Goal: Obtain resource: Obtain resource

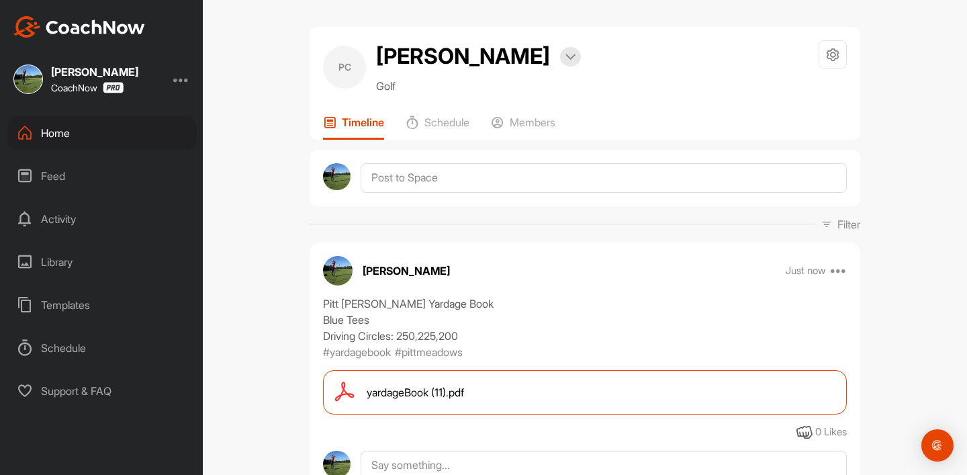
scroll to position [119, 0]
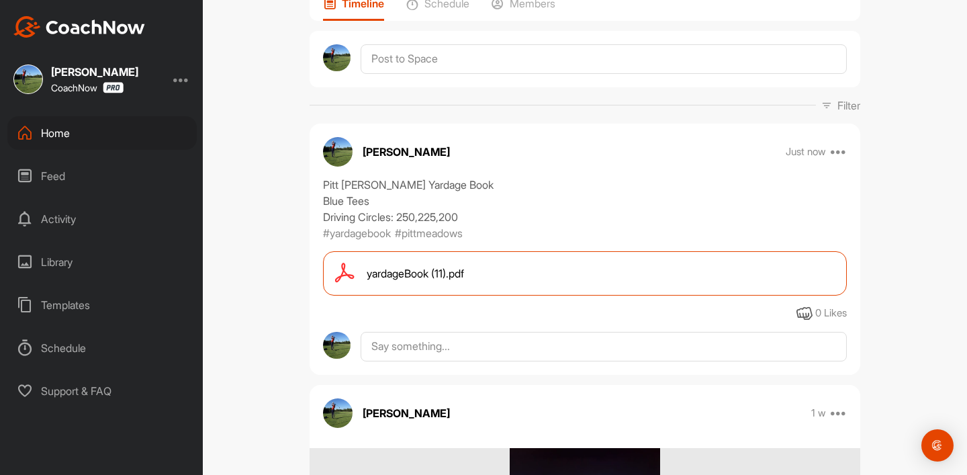
click at [65, 265] on div "Library" at bounding box center [101, 262] width 189 height 34
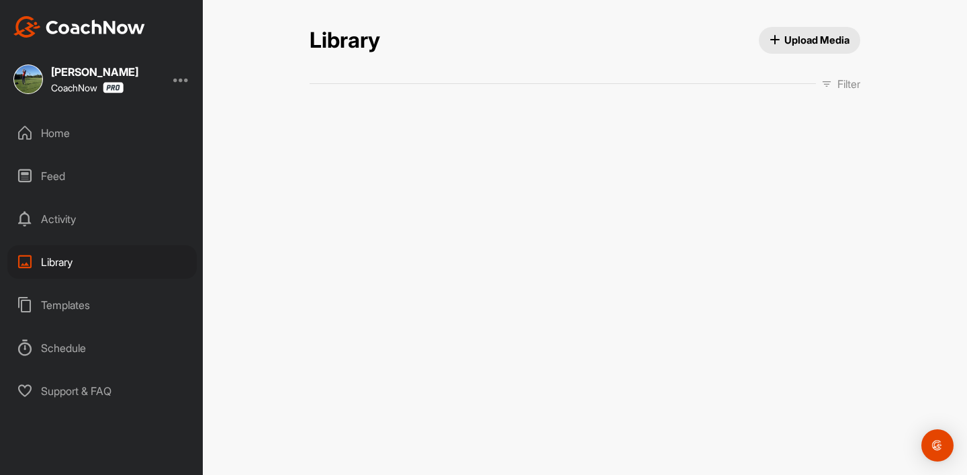
click at [73, 320] on div "Templates" at bounding box center [101, 305] width 189 height 34
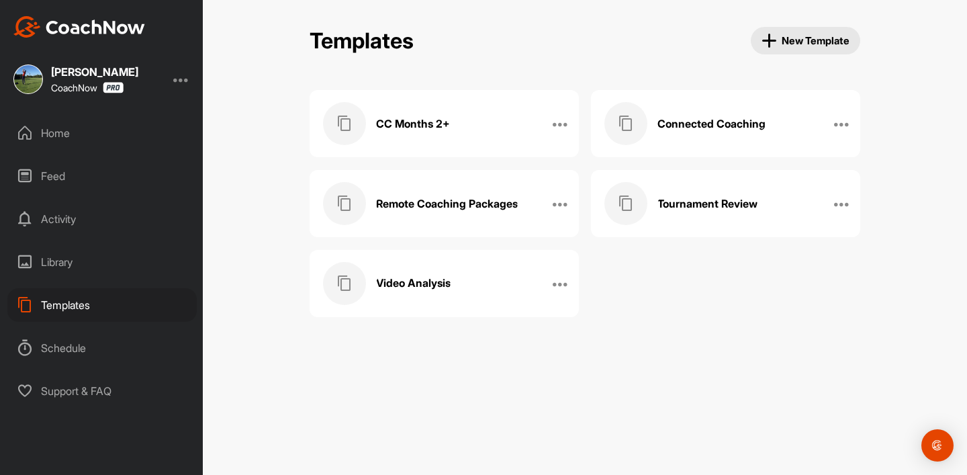
click at [449, 129] on div "CC Months 2+" at bounding box center [430, 123] width 214 height 43
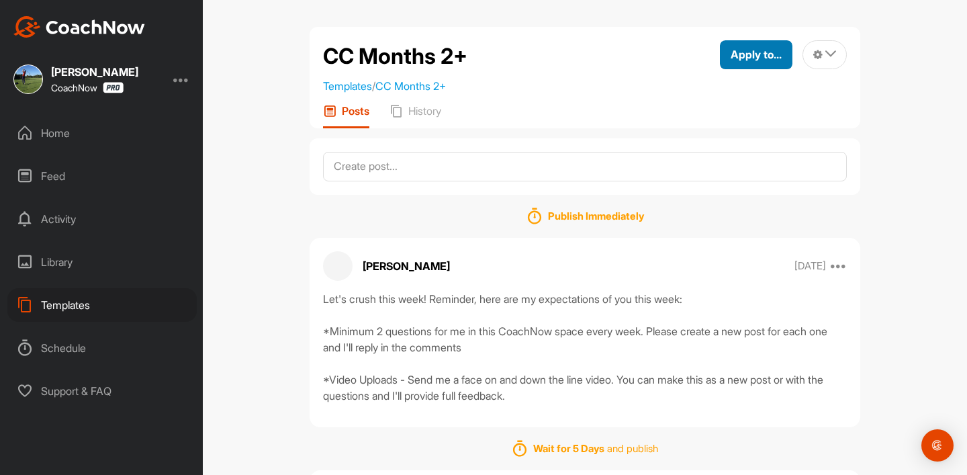
click at [769, 43] on button "Apply to..." at bounding box center [756, 54] width 73 height 29
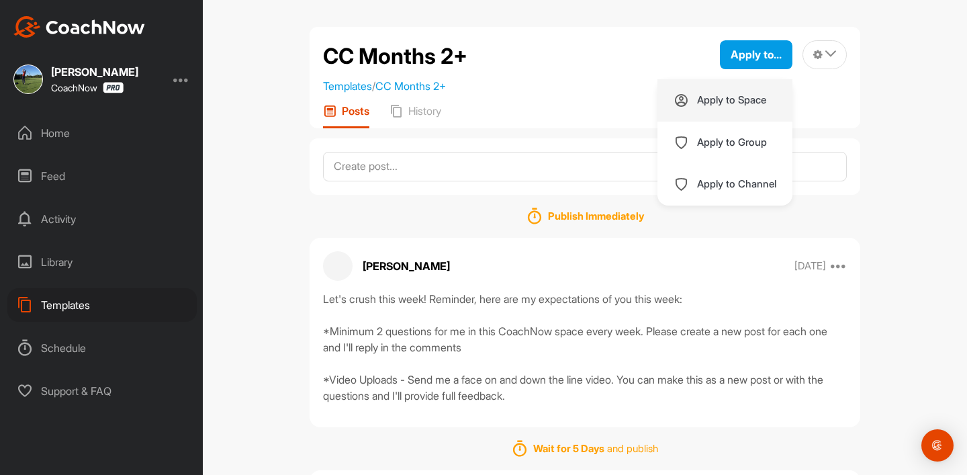
click at [706, 102] on p "Apply to Space" at bounding box center [731, 100] width 69 height 11
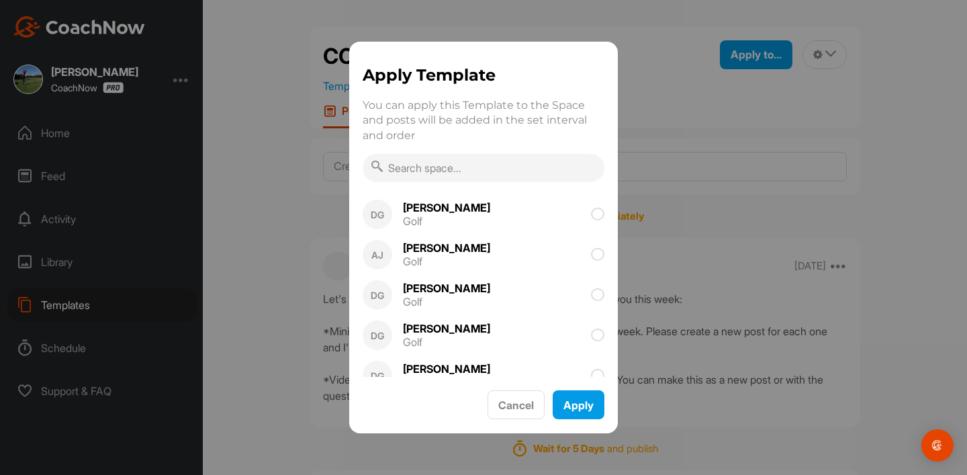
click at [507, 173] on input "text" at bounding box center [484, 168] width 242 height 28
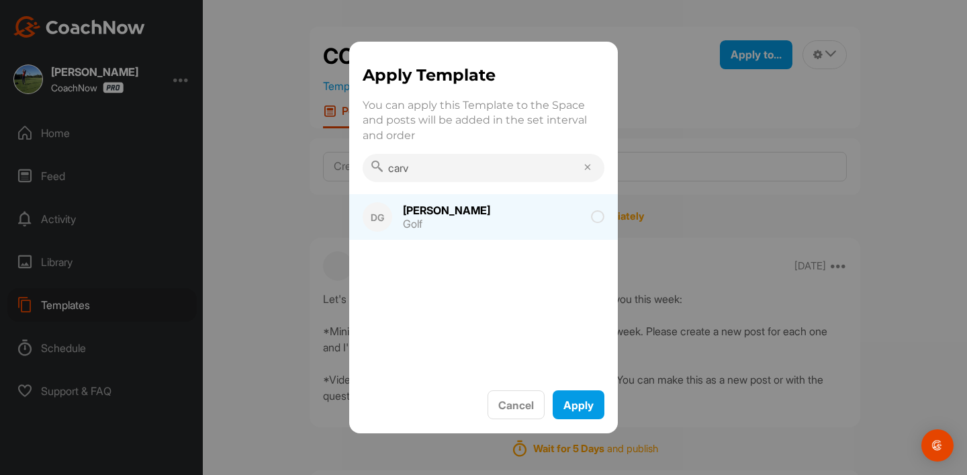
type input "carv"
click at [439, 218] on div "Golf" at bounding box center [446, 223] width 87 height 11
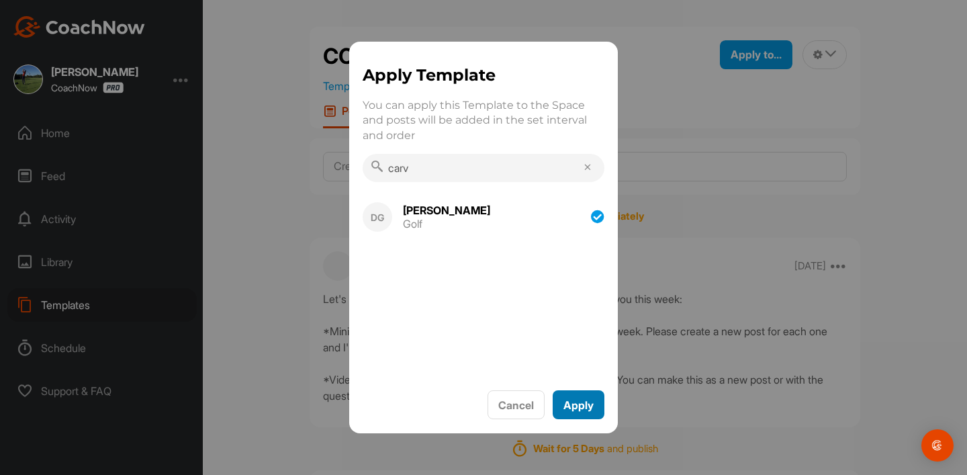
click at [588, 399] on button "Apply" at bounding box center [579, 404] width 52 height 29
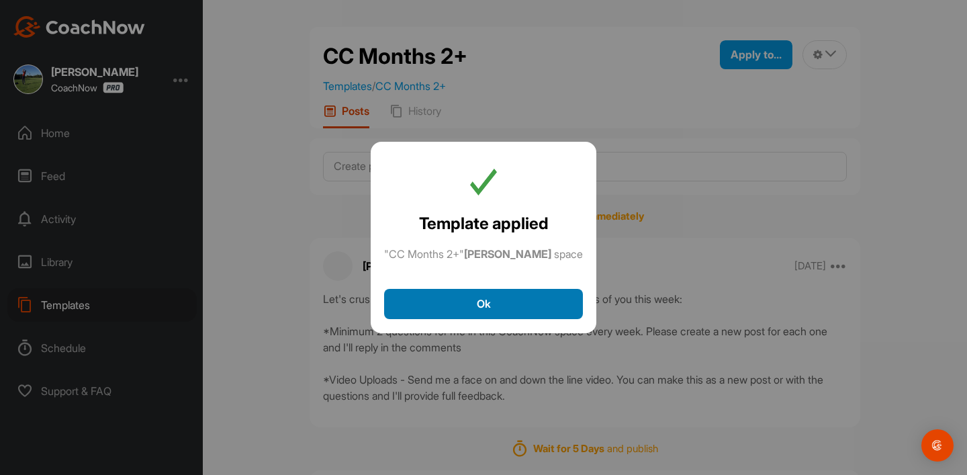
click at [498, 311] on button "Ok" at bounding box center [483, 304] width 199 height 30
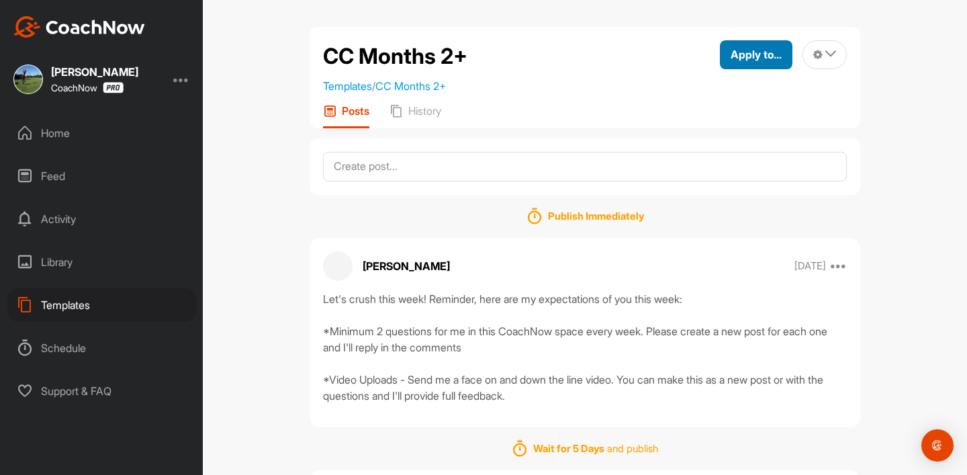
click at [769, 47] on div "Apply to..." at bounding box center [756, 54] width 51 height 16
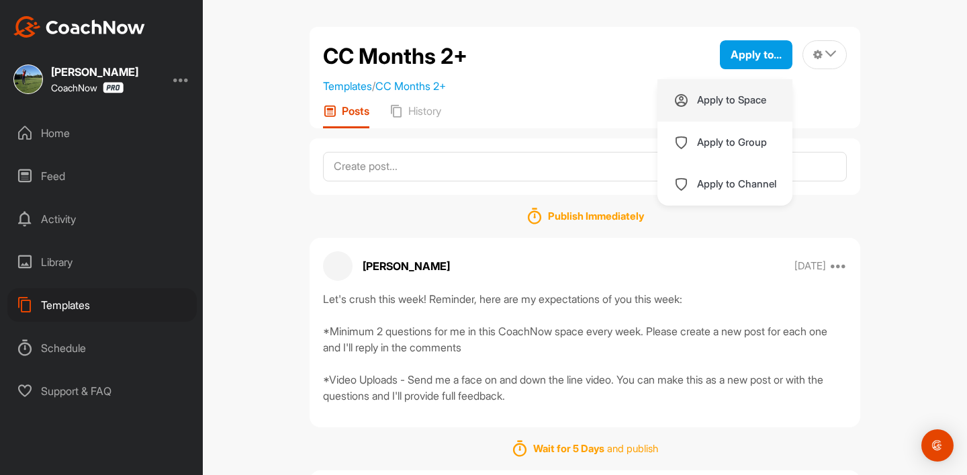
click at [727, 95] on p "Apply to Space" at bounding box center [731, 100] width 69 height 11
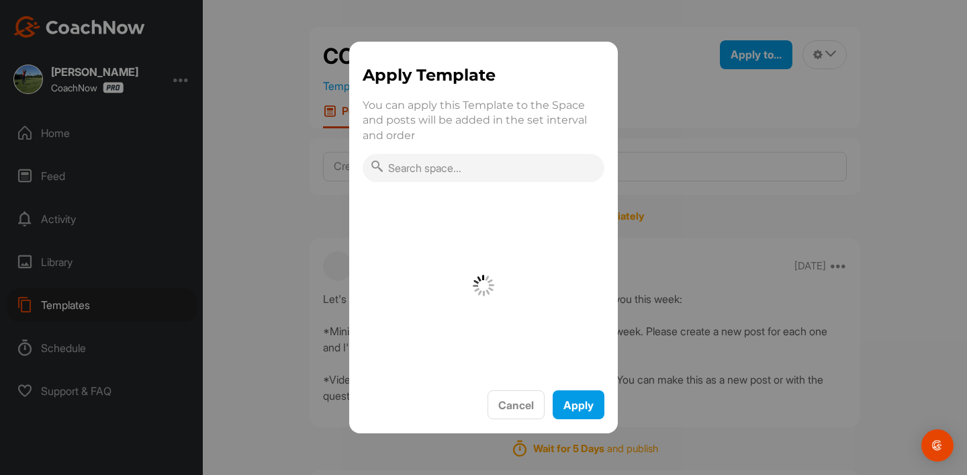
click at [502, 184] on div "Apply Template You can apply this Template to the Space and posts will be added…" at bounding box center [483, 237] width 269 height 391
click at [506, 179] on input "text" at bounding box center [484, 168] width 242 height 28
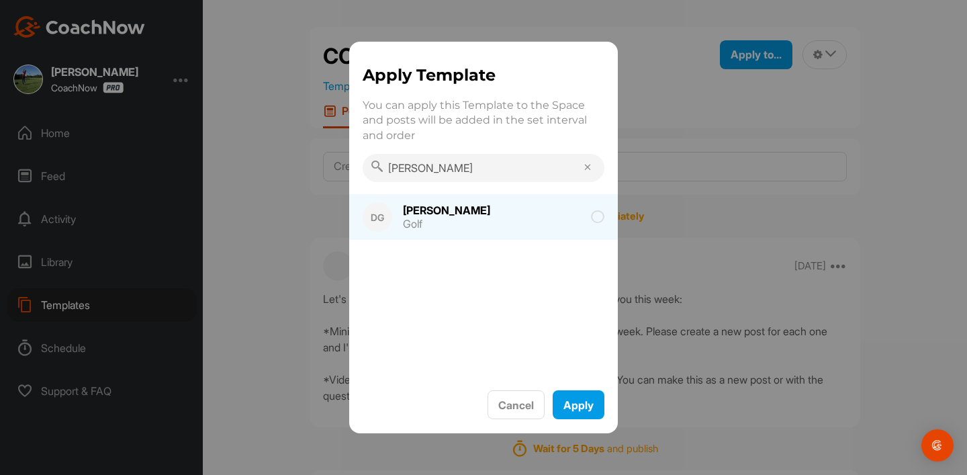
type input "[PERSON_NAME]"
click at [413, 218] on div "Golf" at bounding box center [446, 223] width 87 height 11
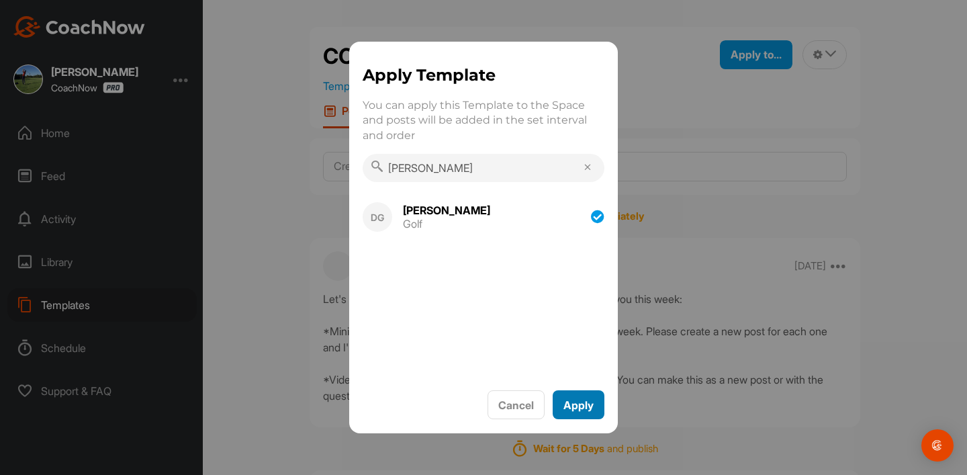
click at [596, 403] on button "Apply" at bounding box center [579, 404] width 52 height 29
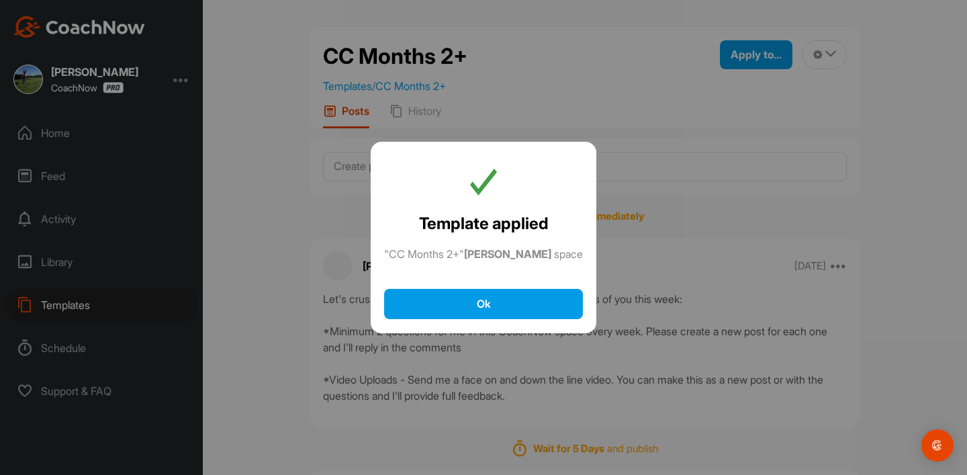
click at [751, 65] on div at bounding box center [483, 237] width 967 height 475
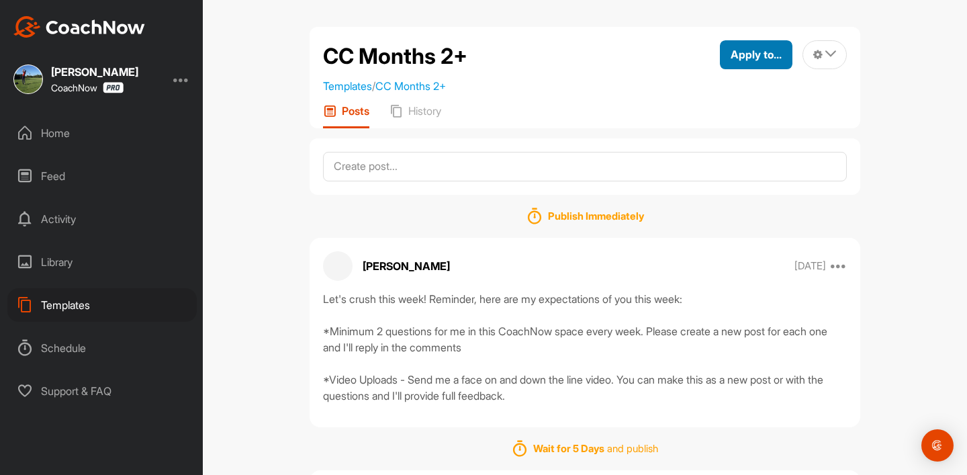
click at [749, 62] on button "Apply to..." at bounding box center [756, 54] width 73 height 29
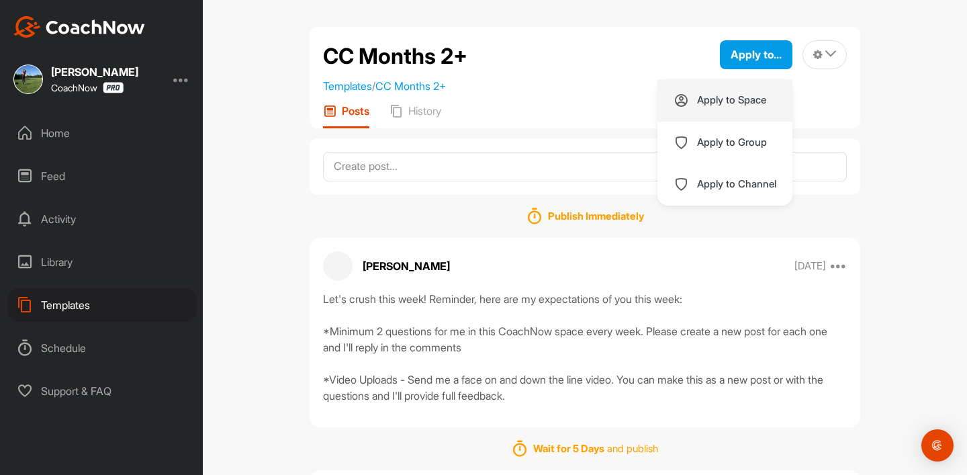
click at [741, 100] on p "Apply to Space" at bounding box center [731, 100] width 69 height 11
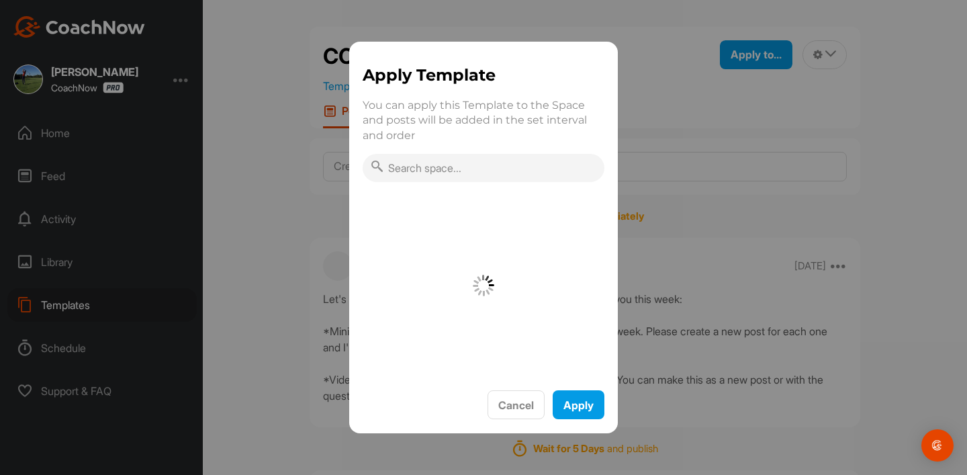
click at [478, 180] on input "text" at bounding box center [484, 168] width 242 height 28
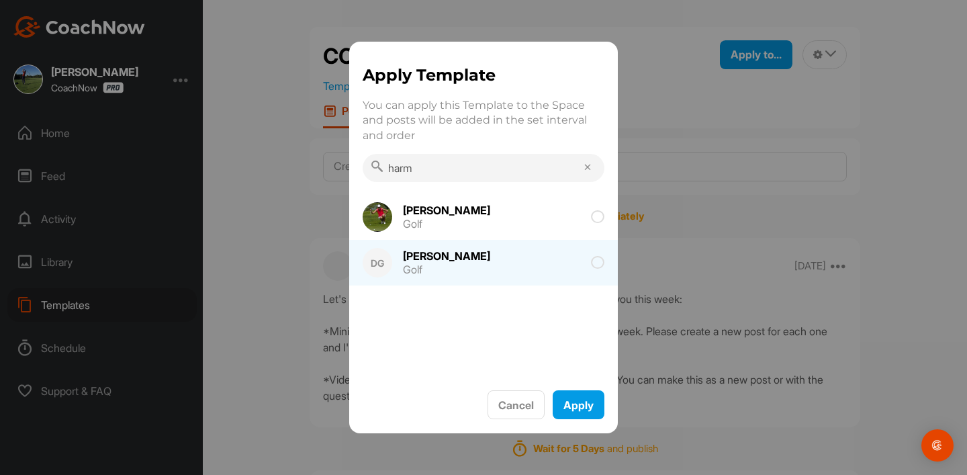
type input "harm"
click at [442, 261] on div "[PERSON_NAME]" at bounding box center [446, 255] width 87 height 11
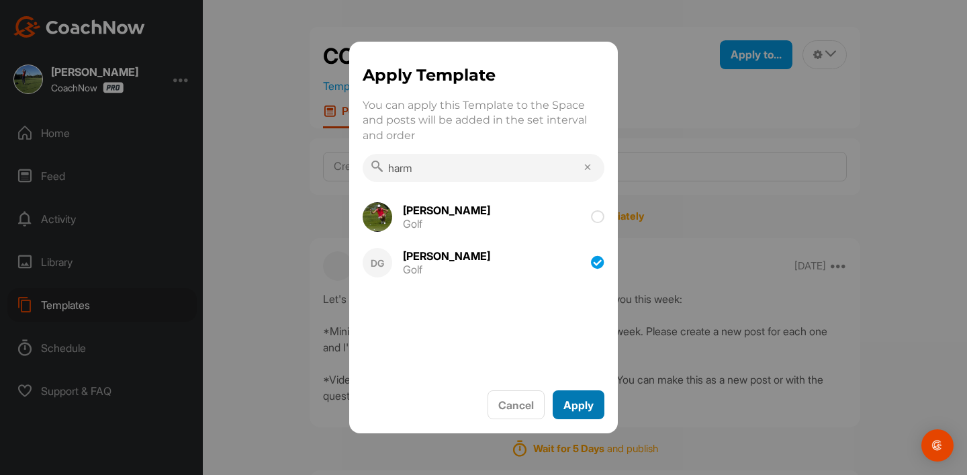
click at [585, 401] on button "Apply" at bounding box center [579, 404] width 52 height 29
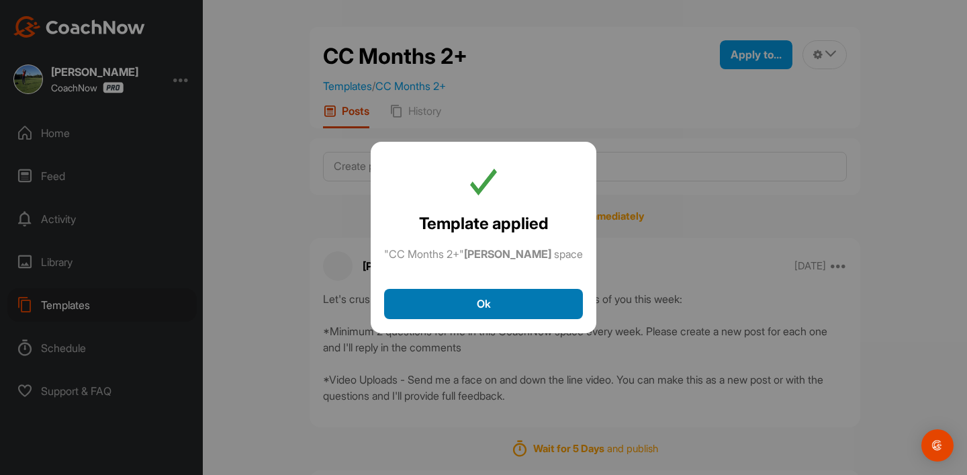
click at [461, 307] on button "Ok" at bounding box center [483, 304] width 199 height 30
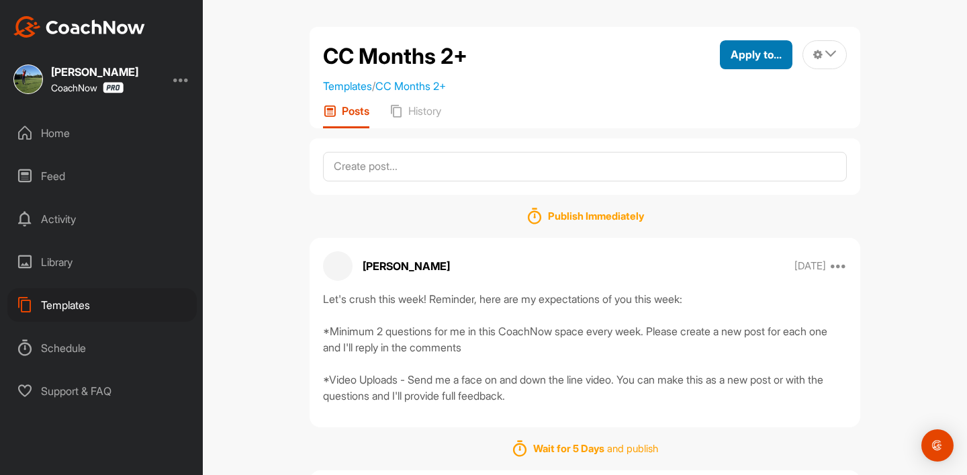
click at [753, 56] on span "Apply to..." at bounding box center [756, 54] width 51 height 13
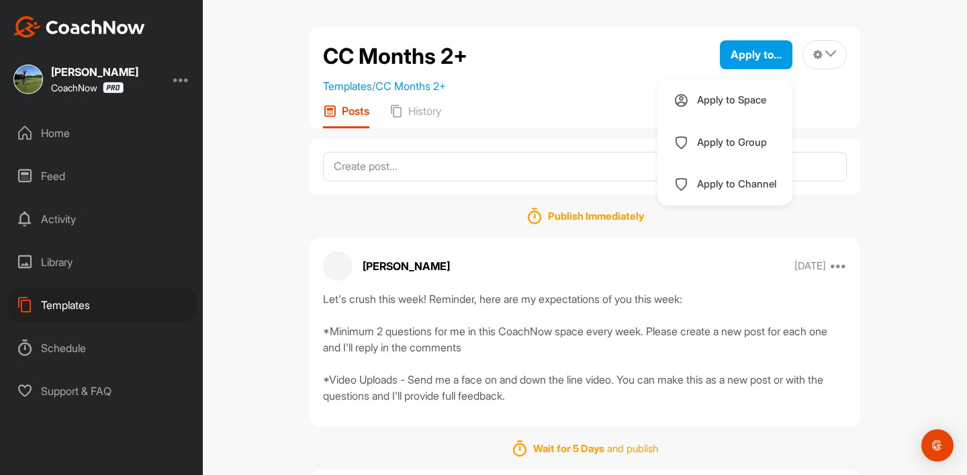
click at [751, 96] on p "Apply to Space" at bounding box center [731, 100] width 69 height 11
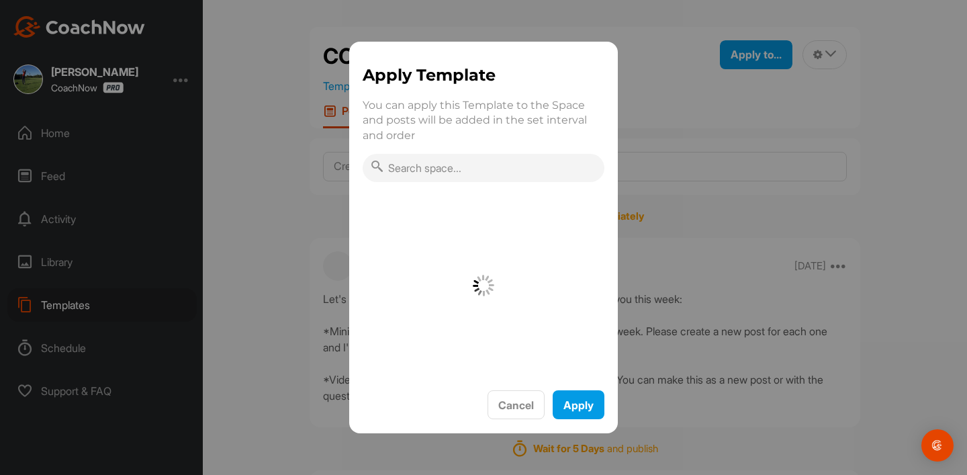
click at [506, 176] on input "text" at bounding box center [484, 168] width 242 height 28
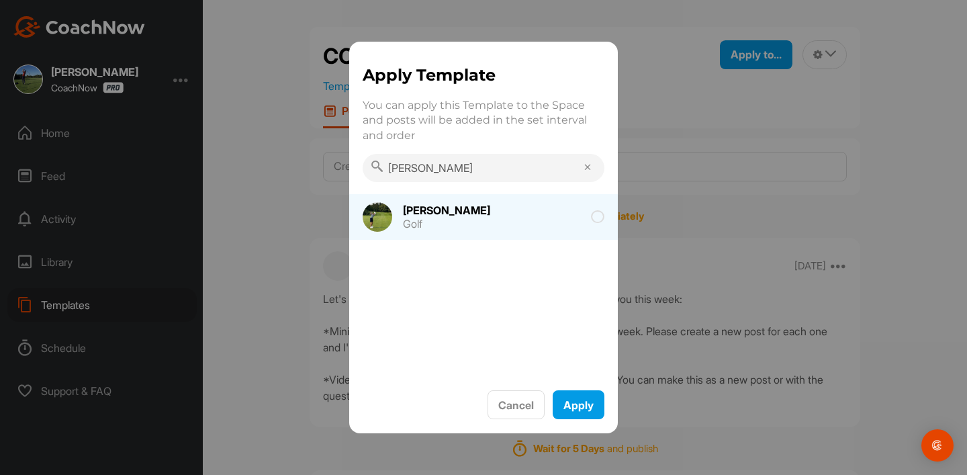
type input "[PERSON_NAME]"
click at [458, 217] on div "[PERSON_NAME] Golf" at bounding box center [447, 217] width 111 height 40
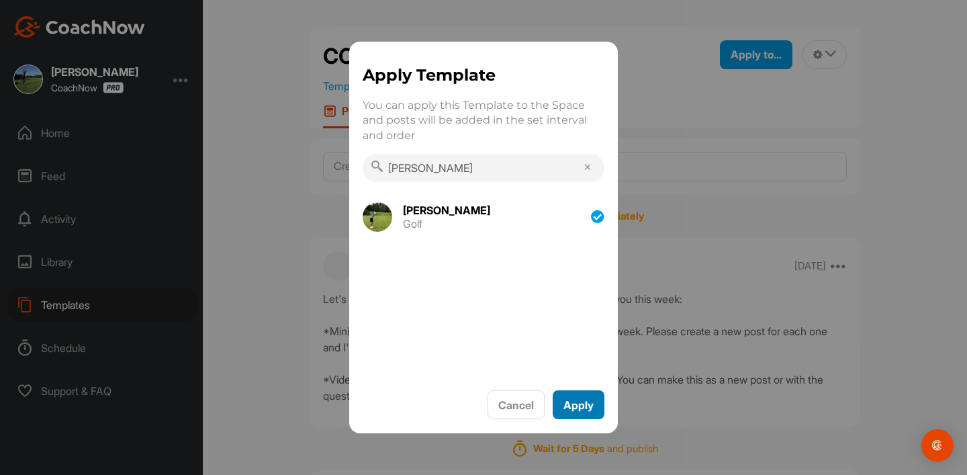
click at [580, 399] on button "Apply" at bounding box center [579, 404] width 52 height 29
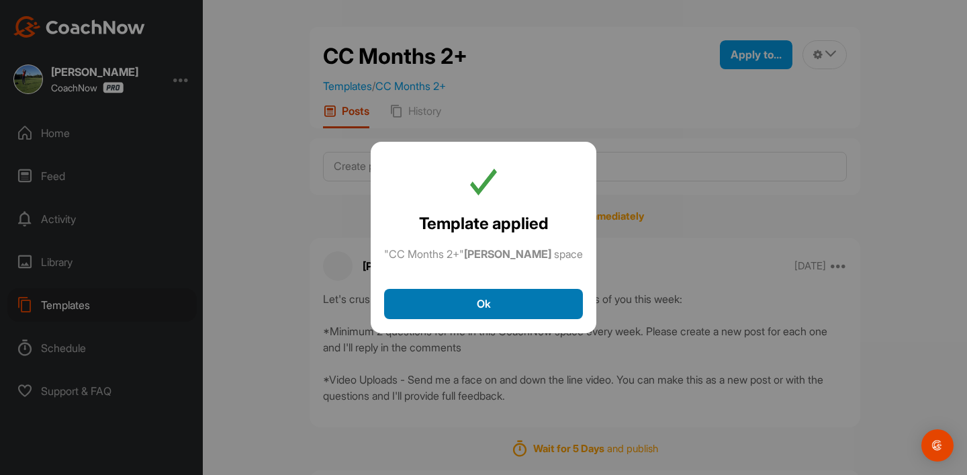
click at [459, 311] on button "Ok" at bounding box center [483, 304] width 199 height 30
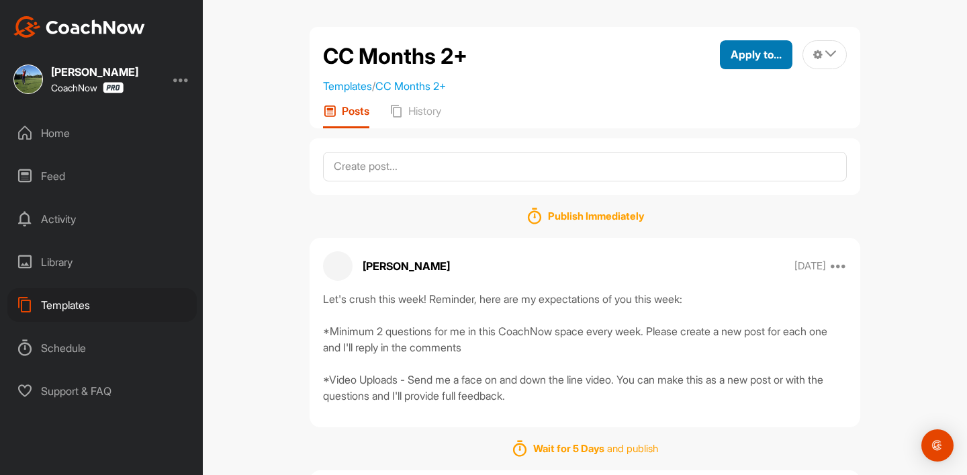
click at [726, 48] on button "Apply to..." at bounding box center [756, 54] width 73 height 29
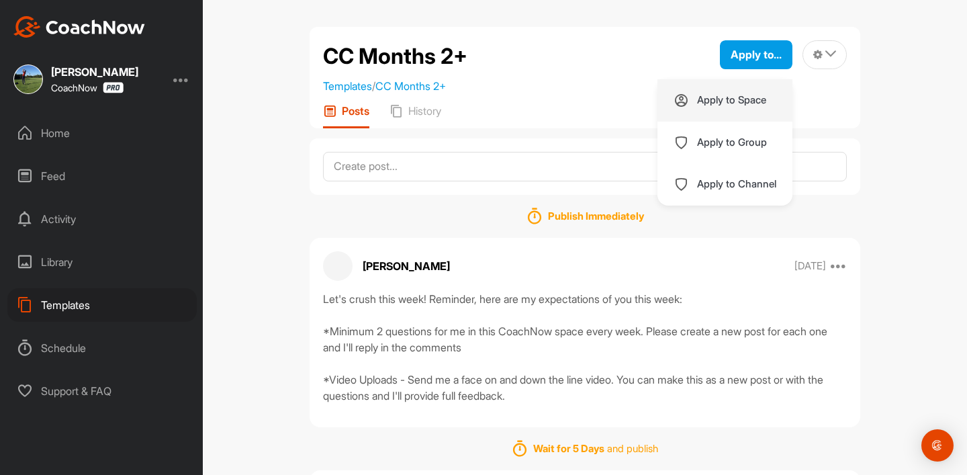
click at [725, 101] on p "Apply to Space" at bounding box center [731, 100] width 69 height 11
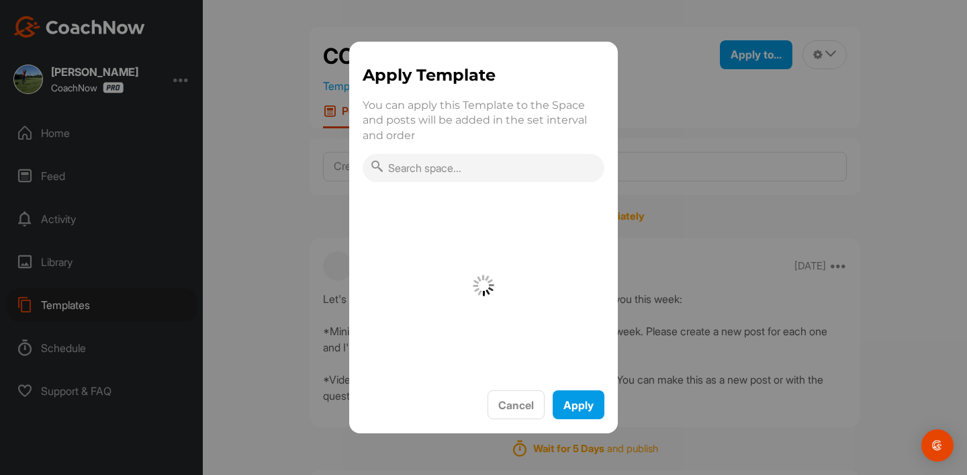
click at [500, 169] on input "text" at bounding box center [484, 168] width 242 height 28
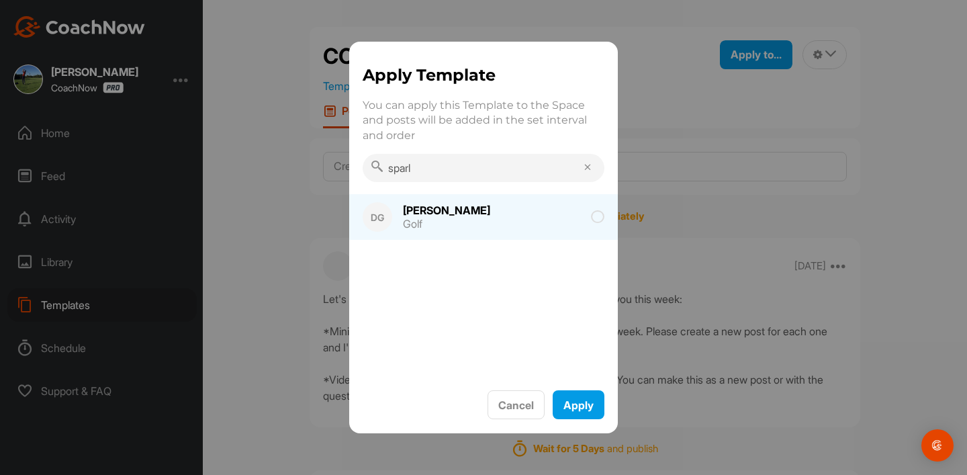
type input "sparl"
click at [457, 211] on div "[PERSON_NAME]" at bounding box center [446, 210] width 87 height 11
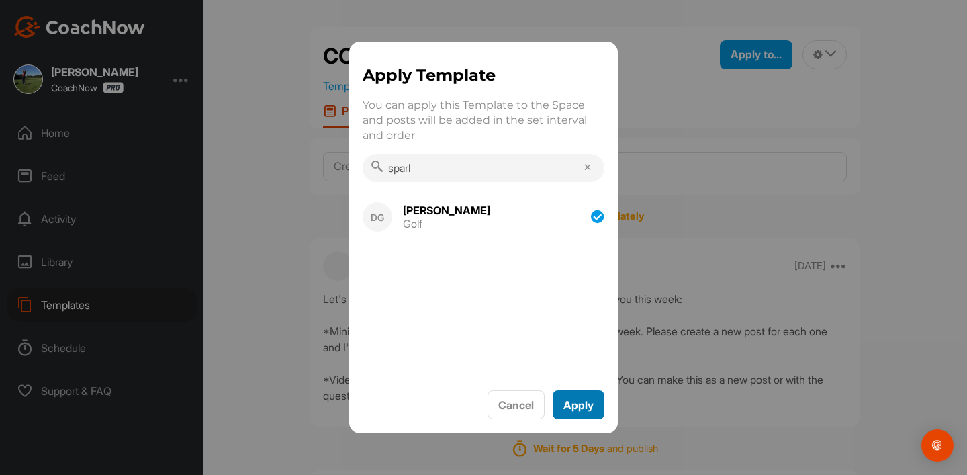
click at [583, 390] on button "Apply" at bounding box center [579, 404] width 52 height 29
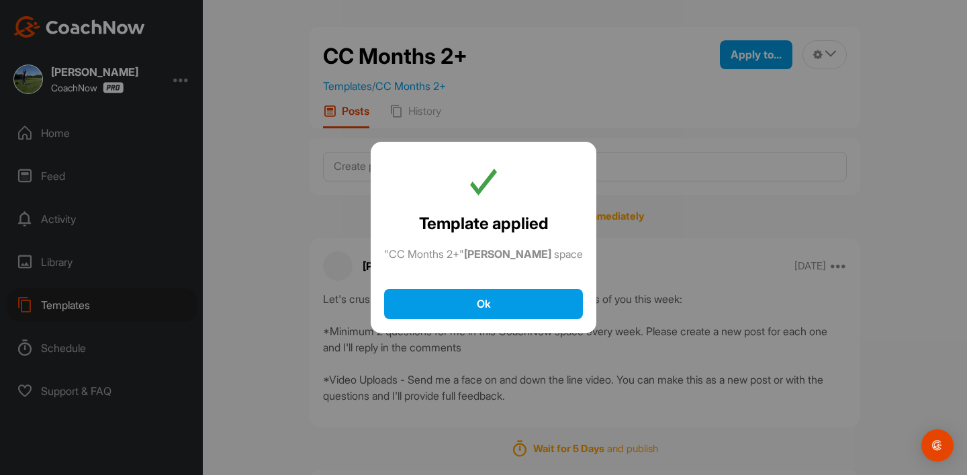
click at [432, 325] on div "Template applied "CC Months 2+" [PERSON_NAME] space Ok" at bounding box center [484, 237] width 226 height 191
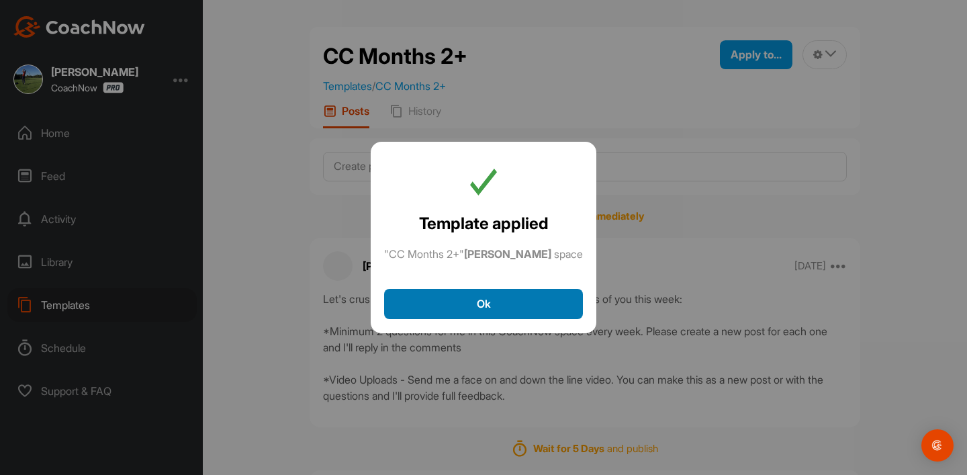
click at [451, 309] on button "Ok" at bounding box center [483, 304] width 199 height 30
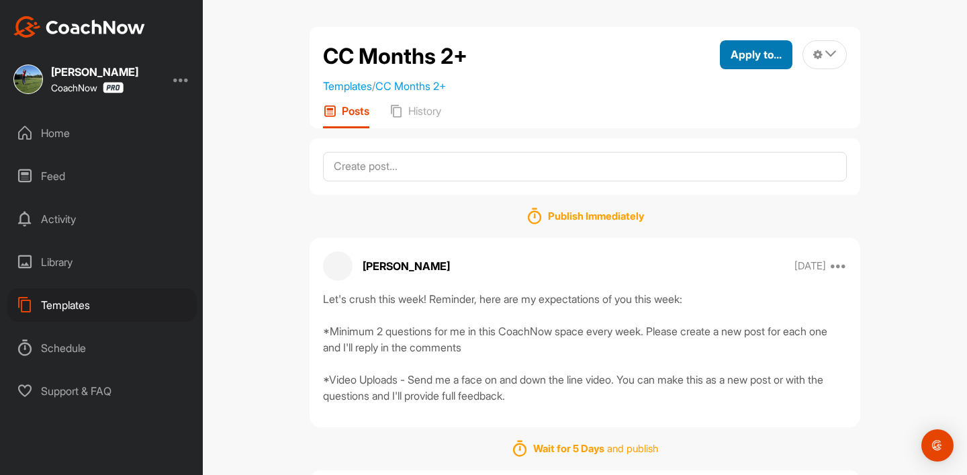
click at [735, 55] on span "Apply to..." at bounding box center [756, 54] width 51 height 13
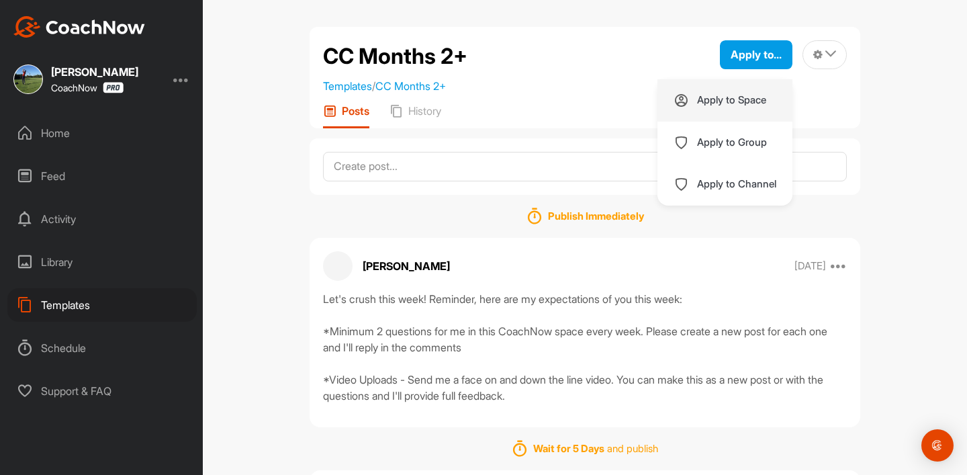
click at [747, 95] on p "Apply to Space" at bounding box center [731, 100] width 69 height 11
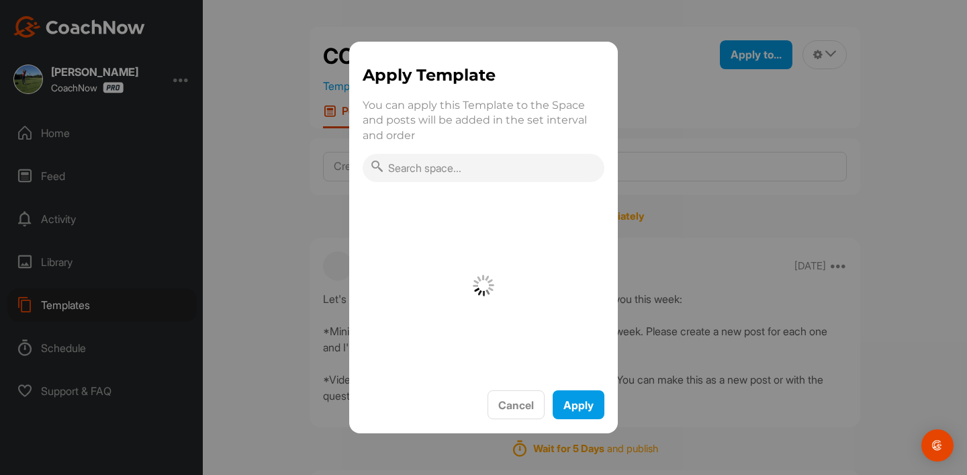
click at [481, 171] on input "text" at bounding box center [484, 168] width 242 height 28
type input "[PERSON_NAME]"
click at [469, 218] on div "Golf" at bounding box center [446, 223] width 87 height 11
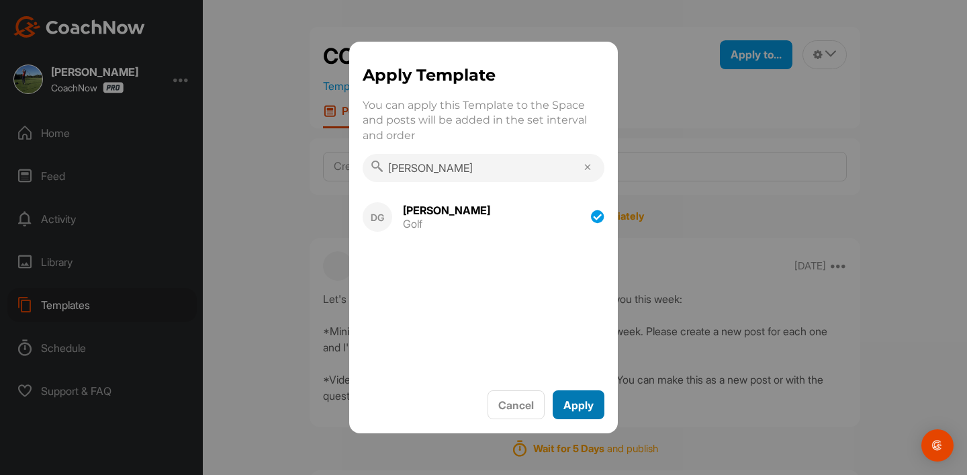
click at [568, 402] on button "Apply" at bounding box center [579, 404] width 52 height 29
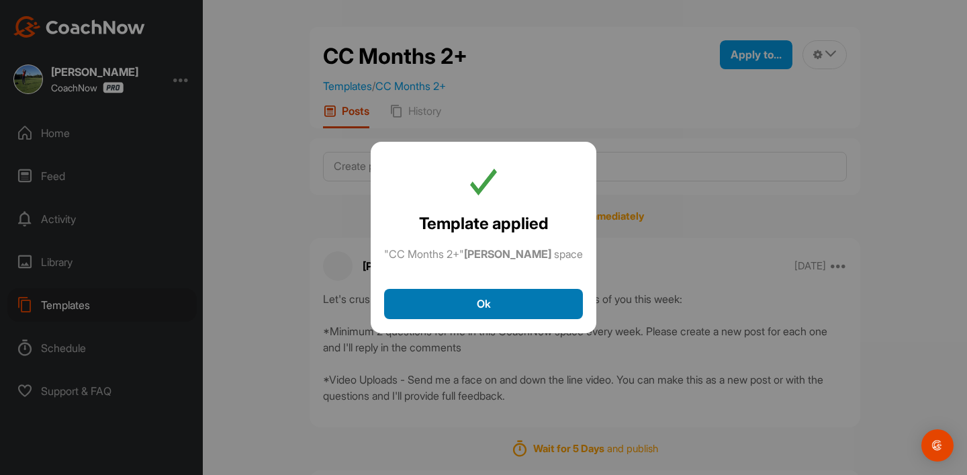
click at [500, 303] on button "Ok" at bounding box center [483, 304] width 199 height 30
